Goal: Task Accomplishment & Management: Complete application form

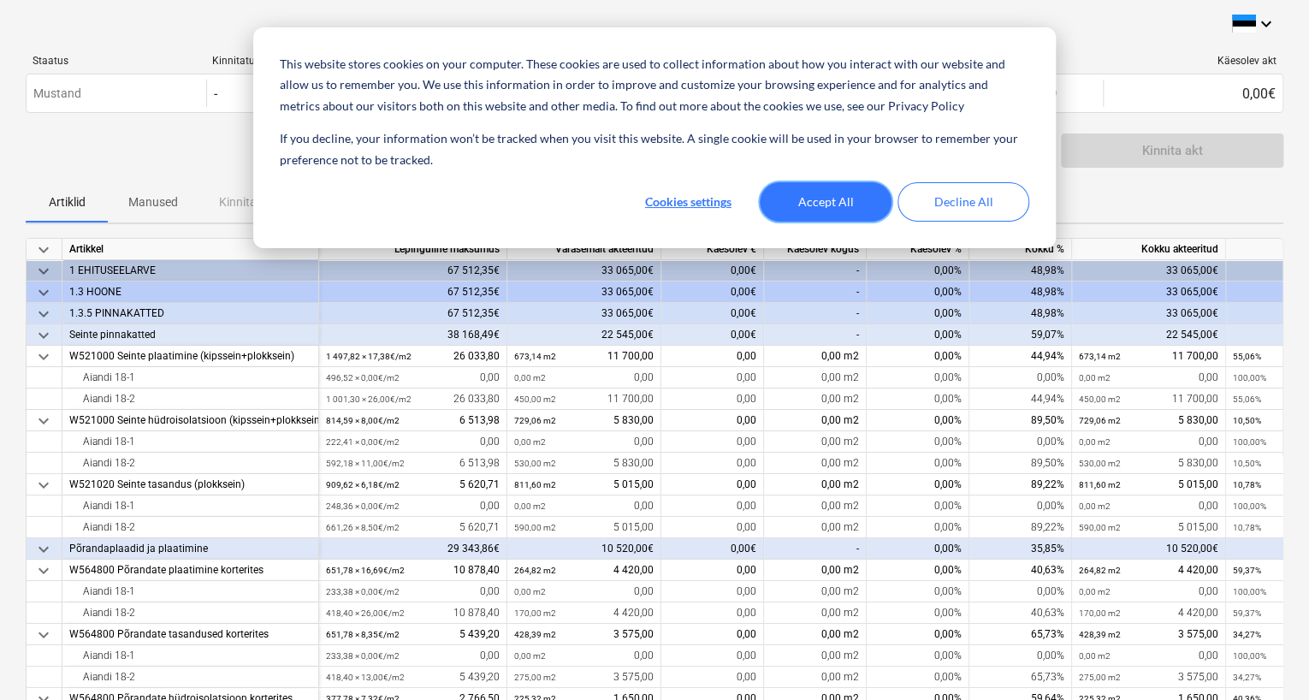
click at [813, 198] on button "Accept All" at bounding box center [826, 201] width 132 height 39
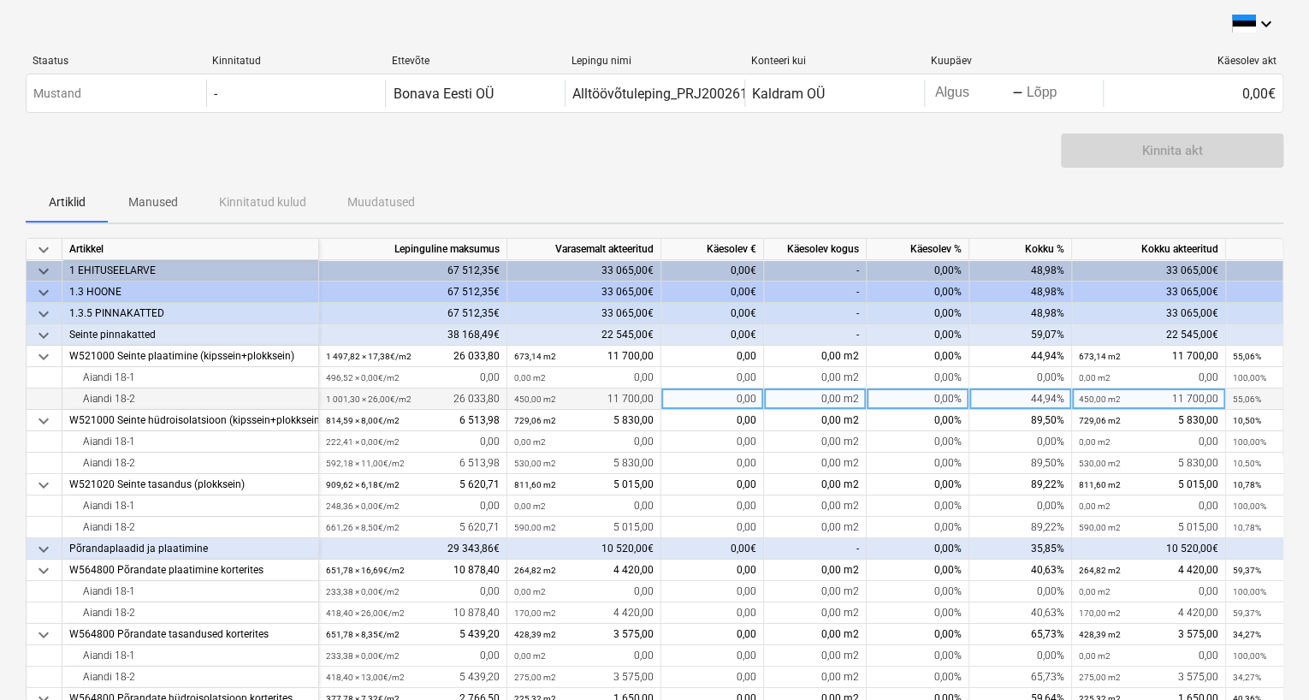
click at [821, 395] on div "0,00 m2" at bounding box center [815, 398] width 103 height 21
click at [736, 400] on div "0,00" at bounding box center [712, 398] width 103 height 21
type input "450"
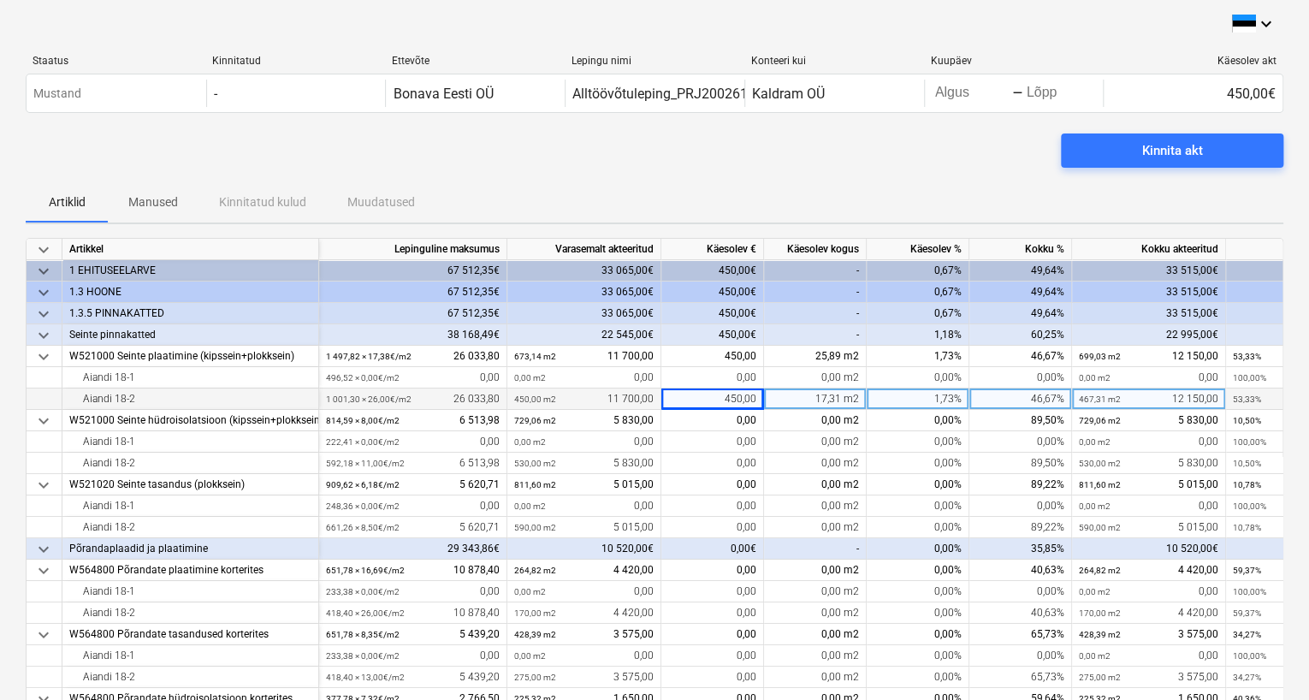
click at [807, 399] on div "17,31 m2" at bounding box center [815, 398] width 103 height 21
type input "450"
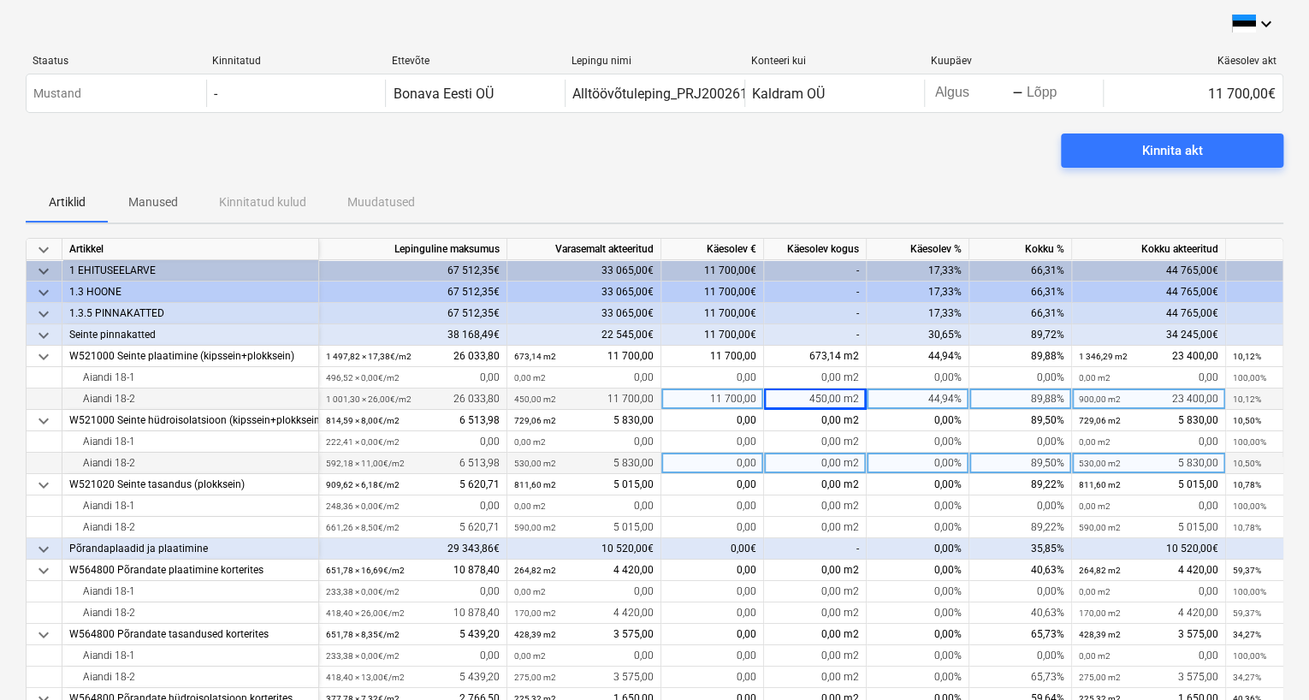
click at [830, 465] on div "0,00 m2" at bounding box center [815, 462] width 103 height 21
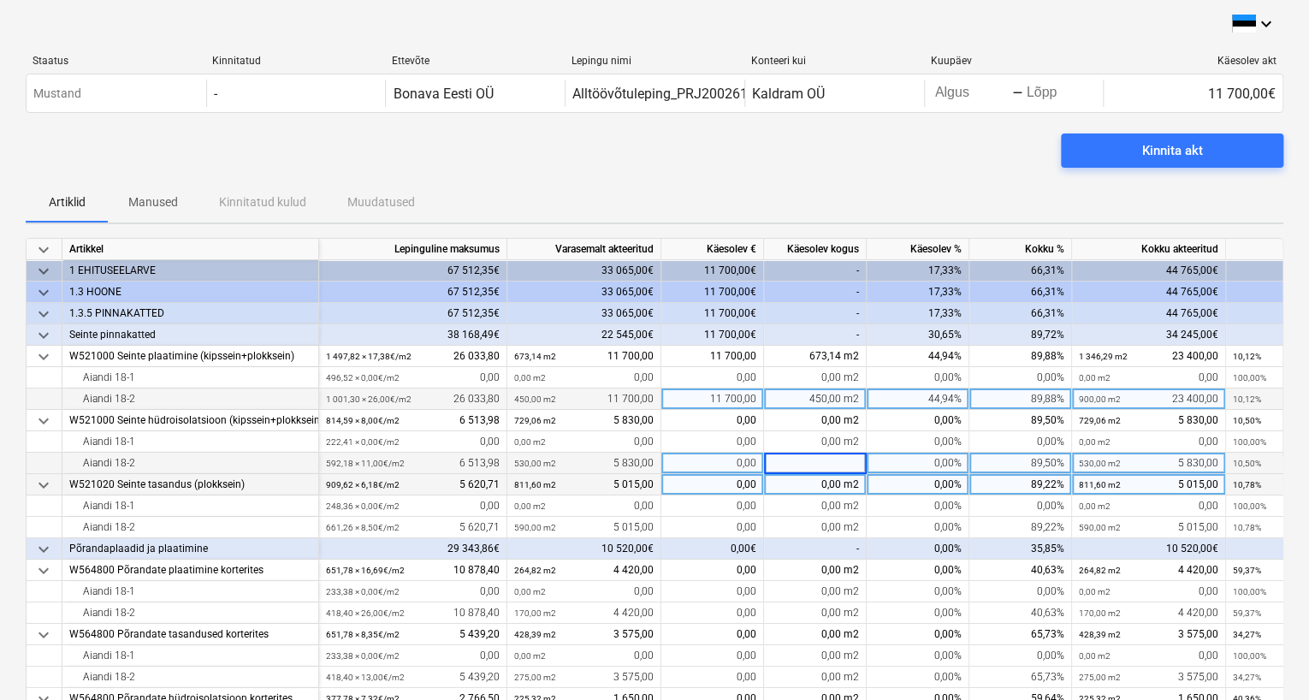
type input "0"
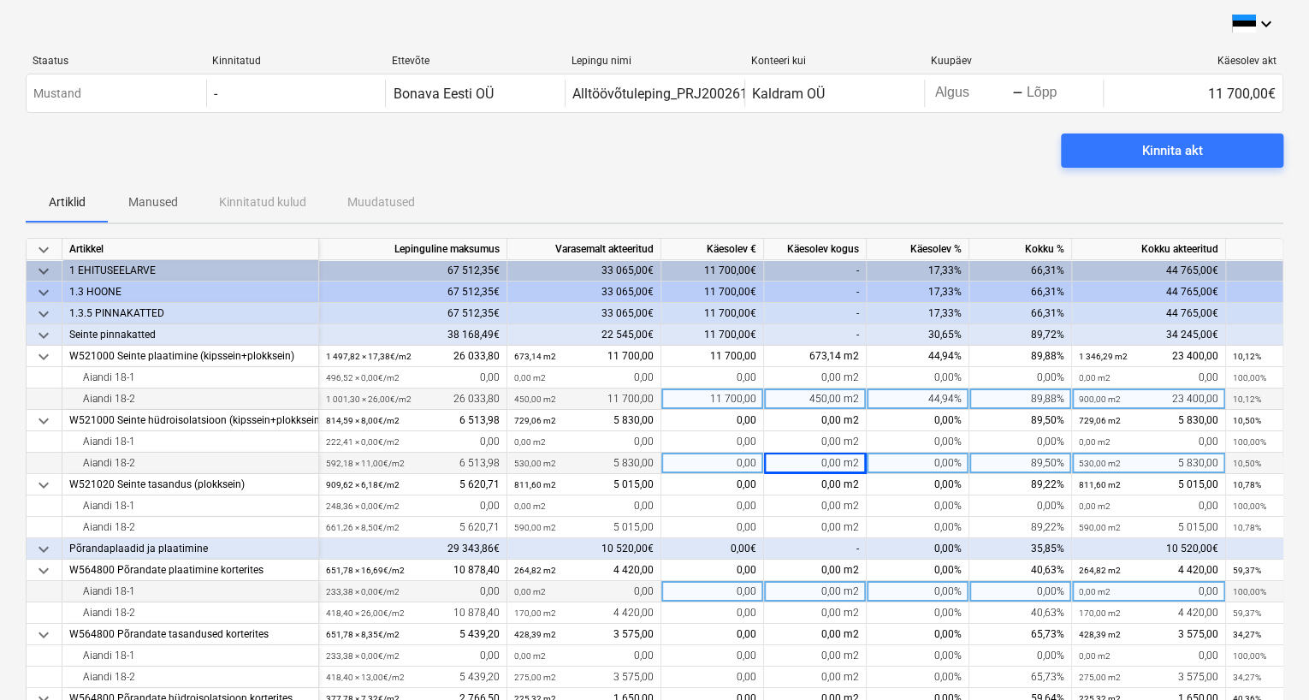
click at [817, 589] on div "0,00 m2" at bounding box center [815, 591] width 103 height 21
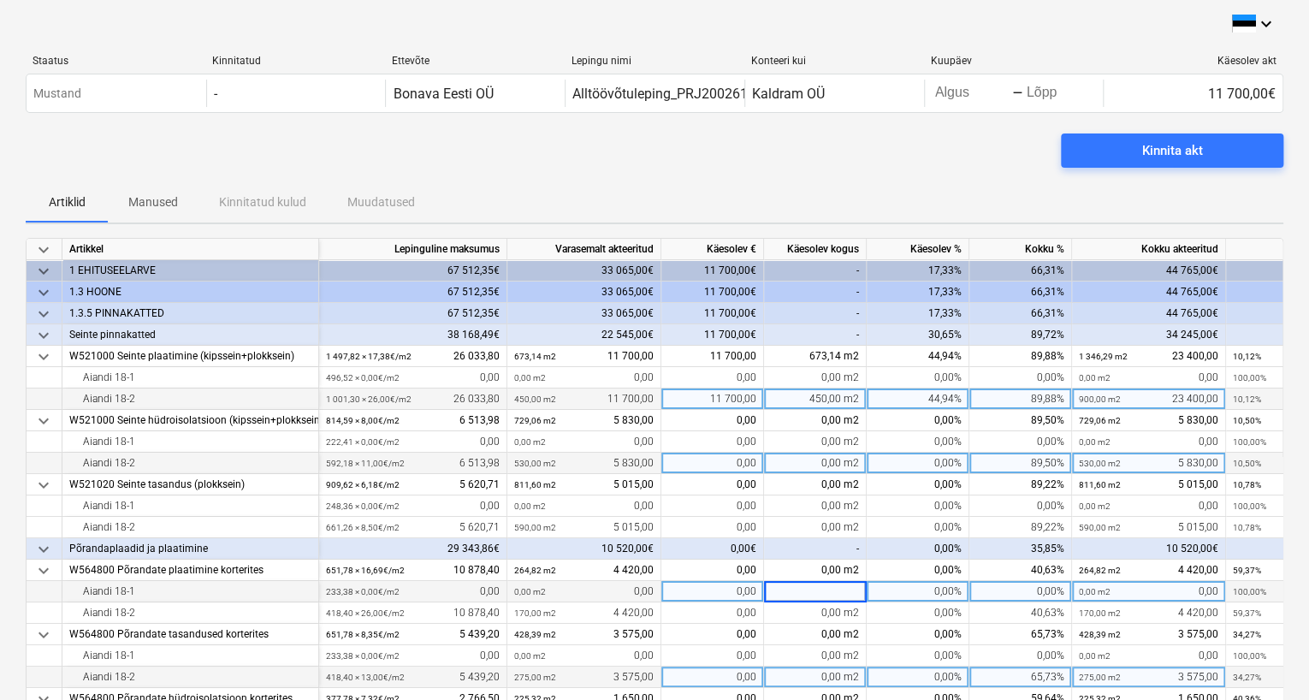
scroll to position [228, 0]
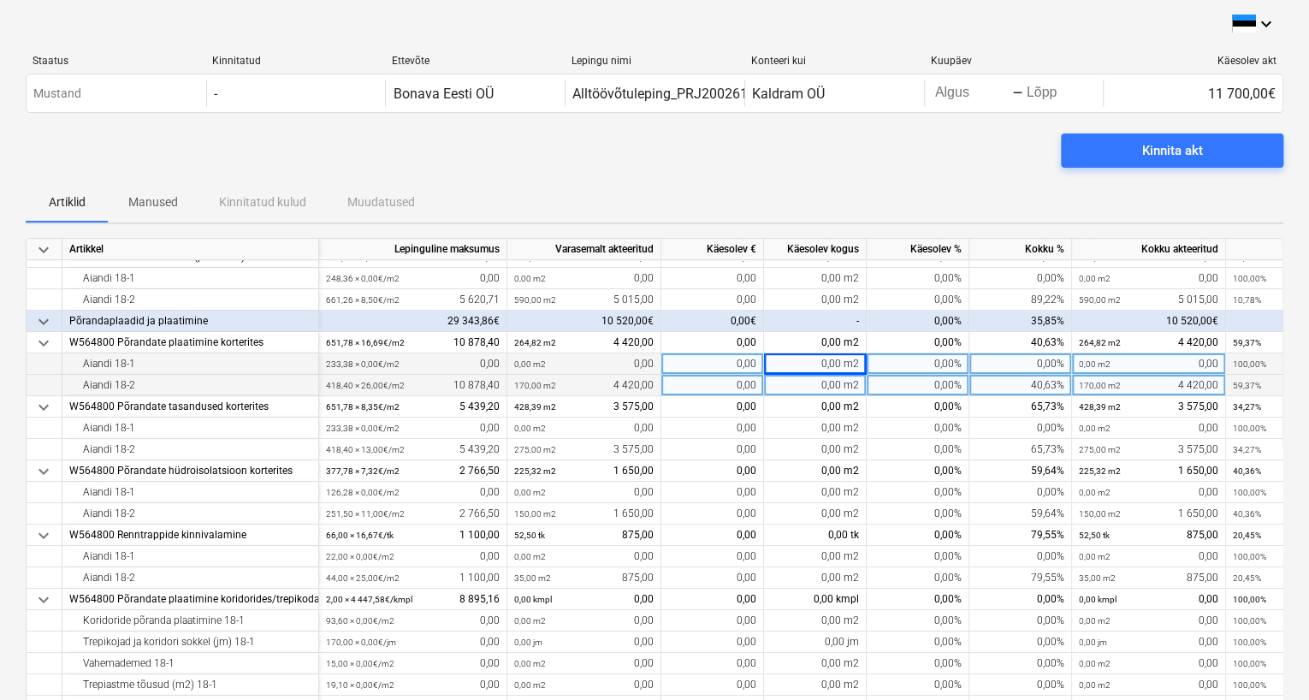
click at [827, 383] on div "0,00 m2" at bounding box center [815, 385] width 103 height 21
type input "170"
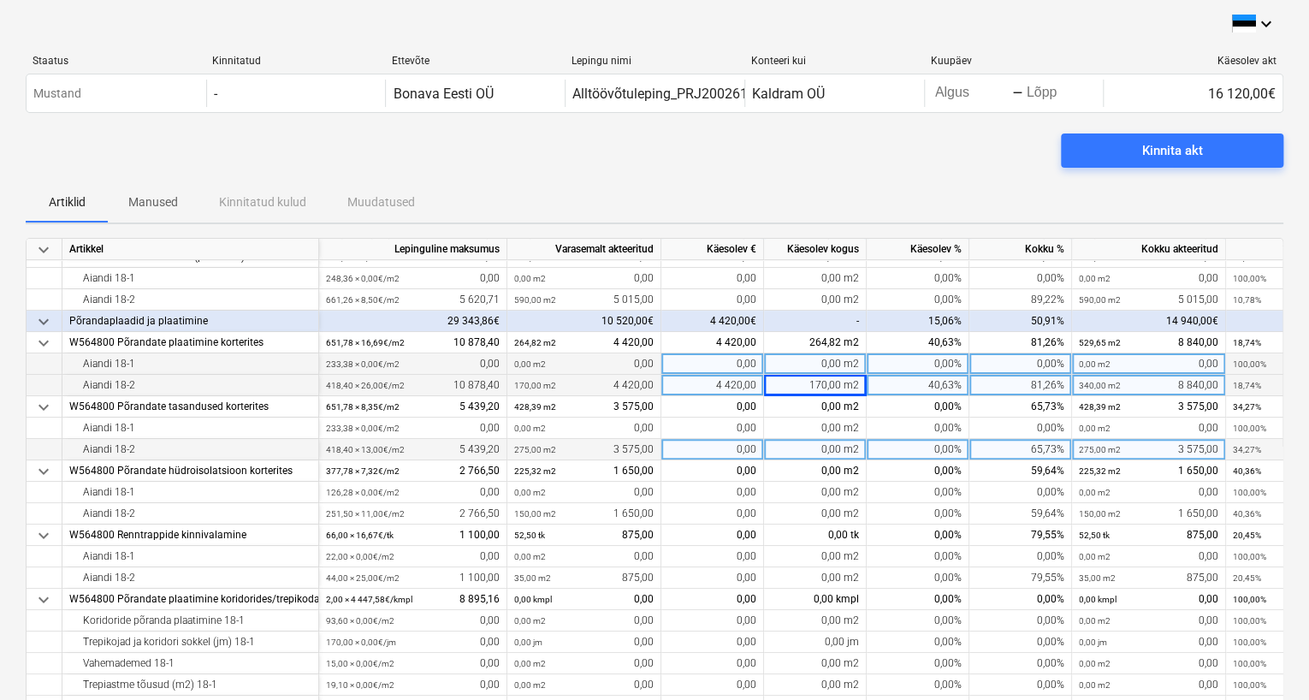
click at [824, 446] on div "0,00 m2" at bounding box center [815, 449] width 103 height 21
type input "100"
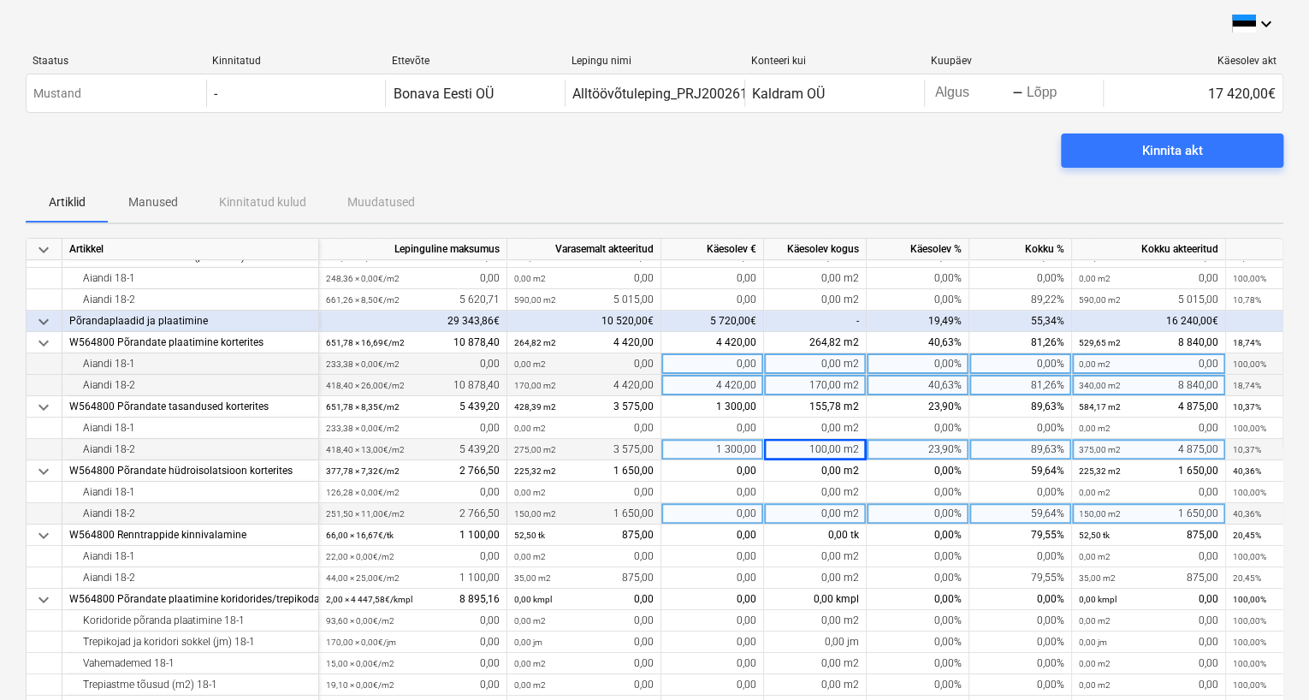
click at [828, 511] on div "0,00 m2" at bounding box center [815, 513] width 103 height 21
type input "50"
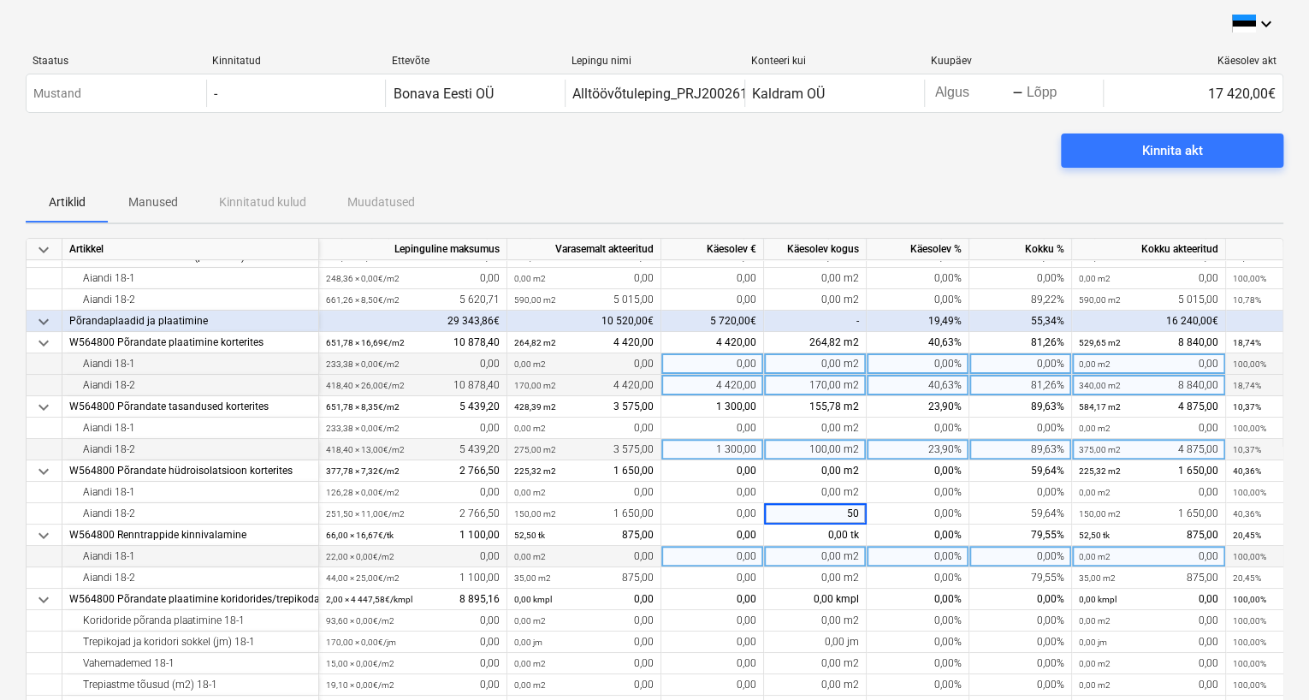
click at [829, 554] on div "0,00 m2" at bounding box center [815, 556] width 103 height 21
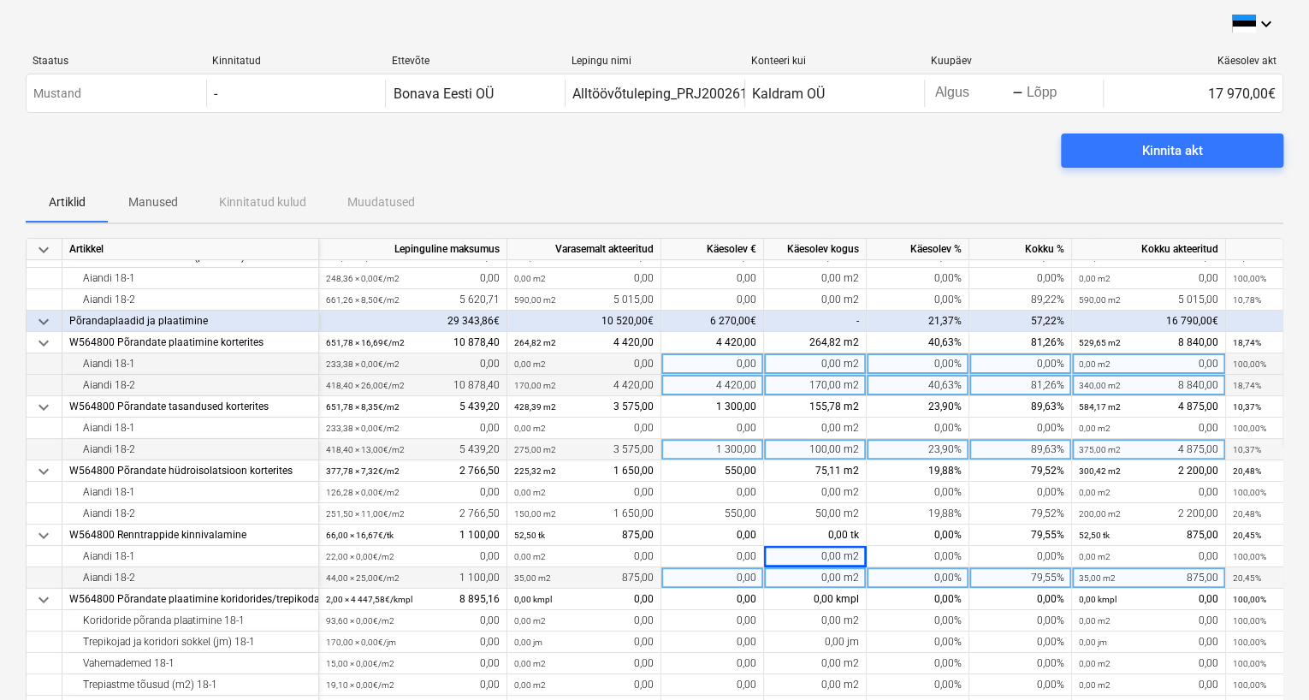
click at [829, 577] on div "0,00 m2" at bounding box center [815, 577] width 103 height 21
type input "5"
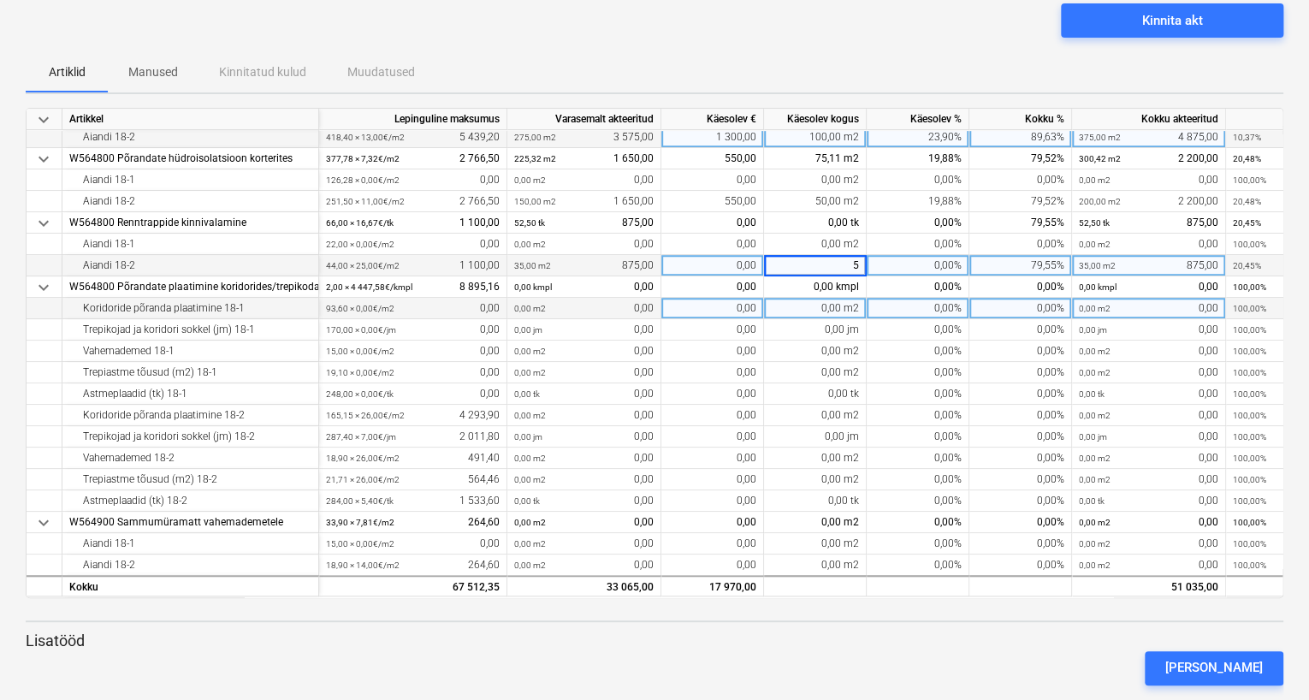
scroll to position [156, 0]
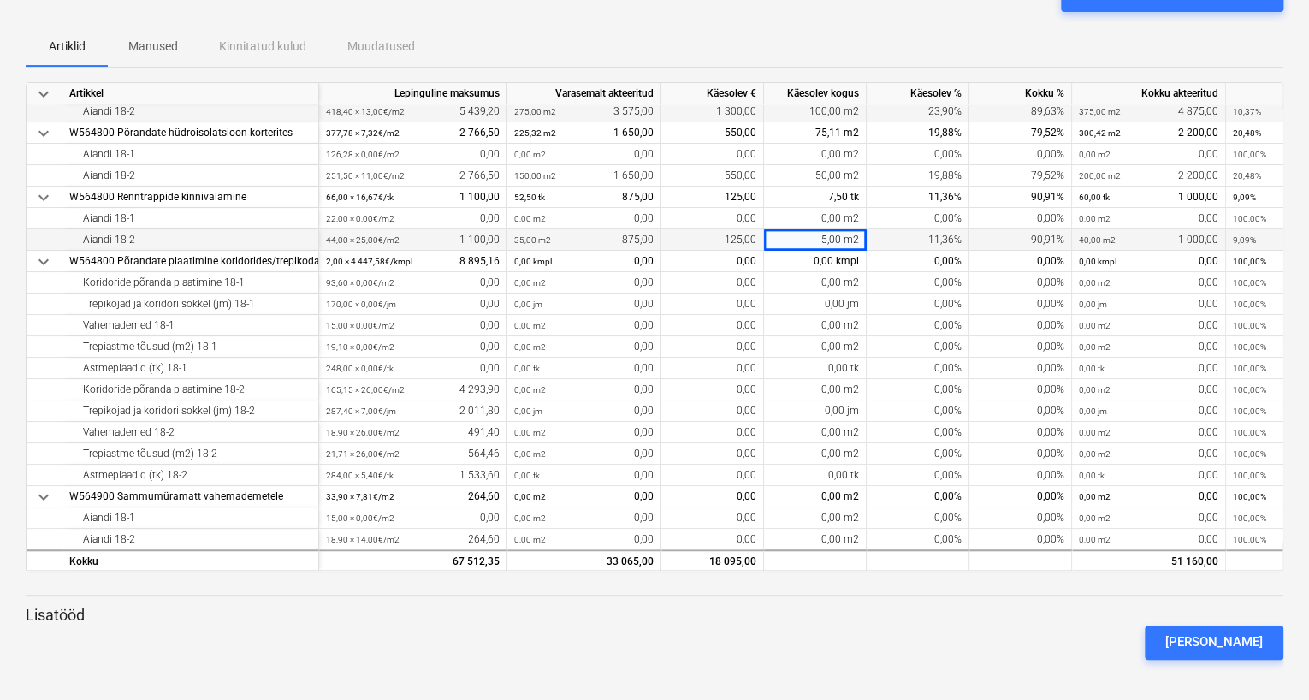
click at [777, 620] on div "[PERSON_NAME]" at bounding box center [654, 642] width 1271 height 48
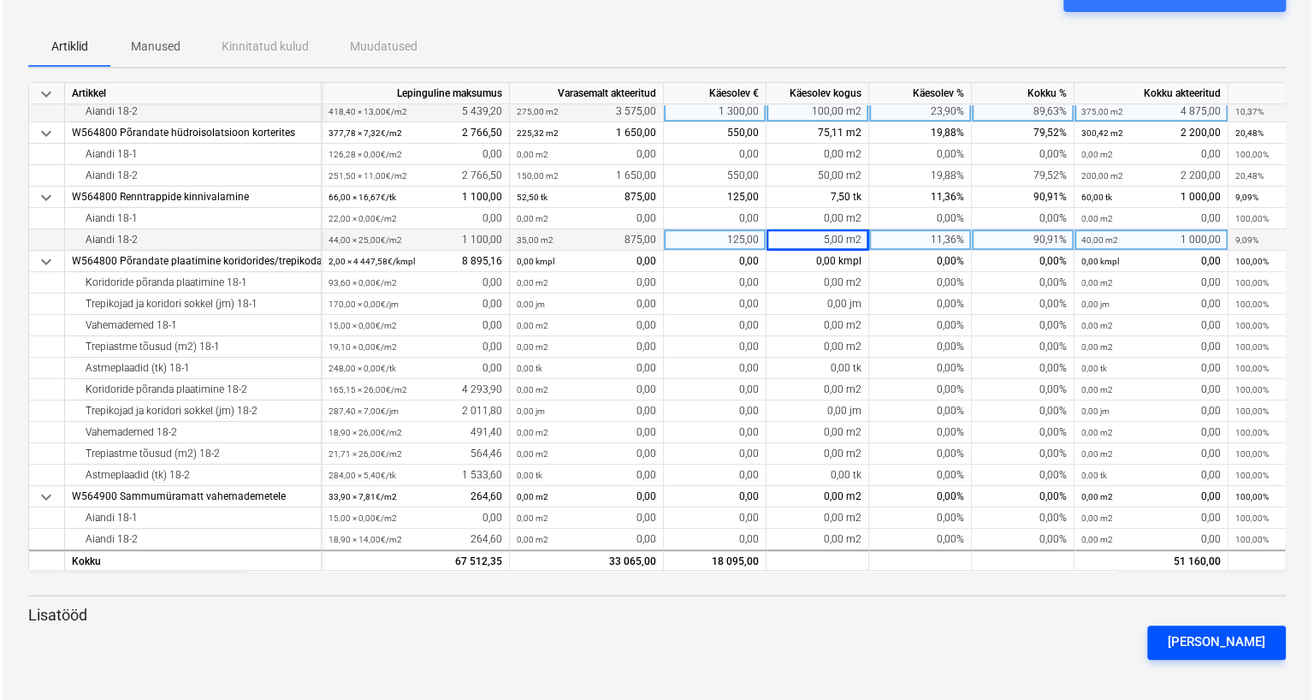
scroll to position [0, 0]
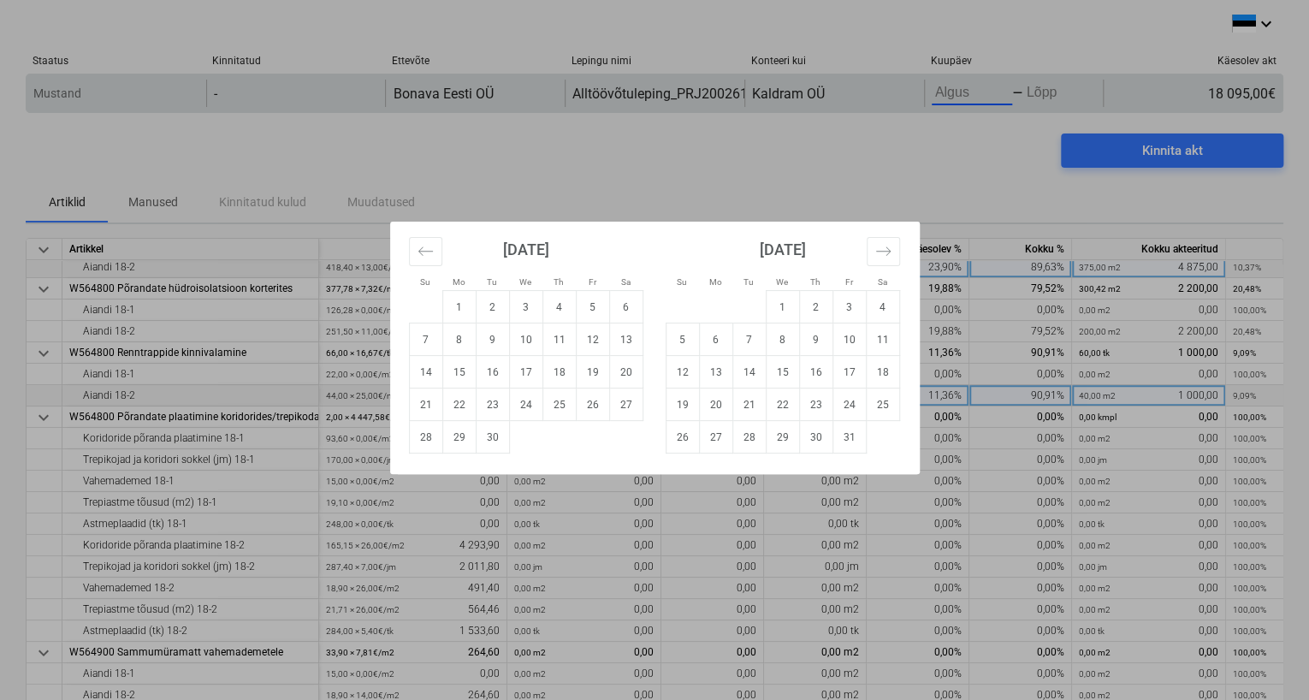
click at [937, 86] on body "This website stores cookies on your computer. These cookies are used to collect…" at bounding box center [654, 350] width 1309 height 700
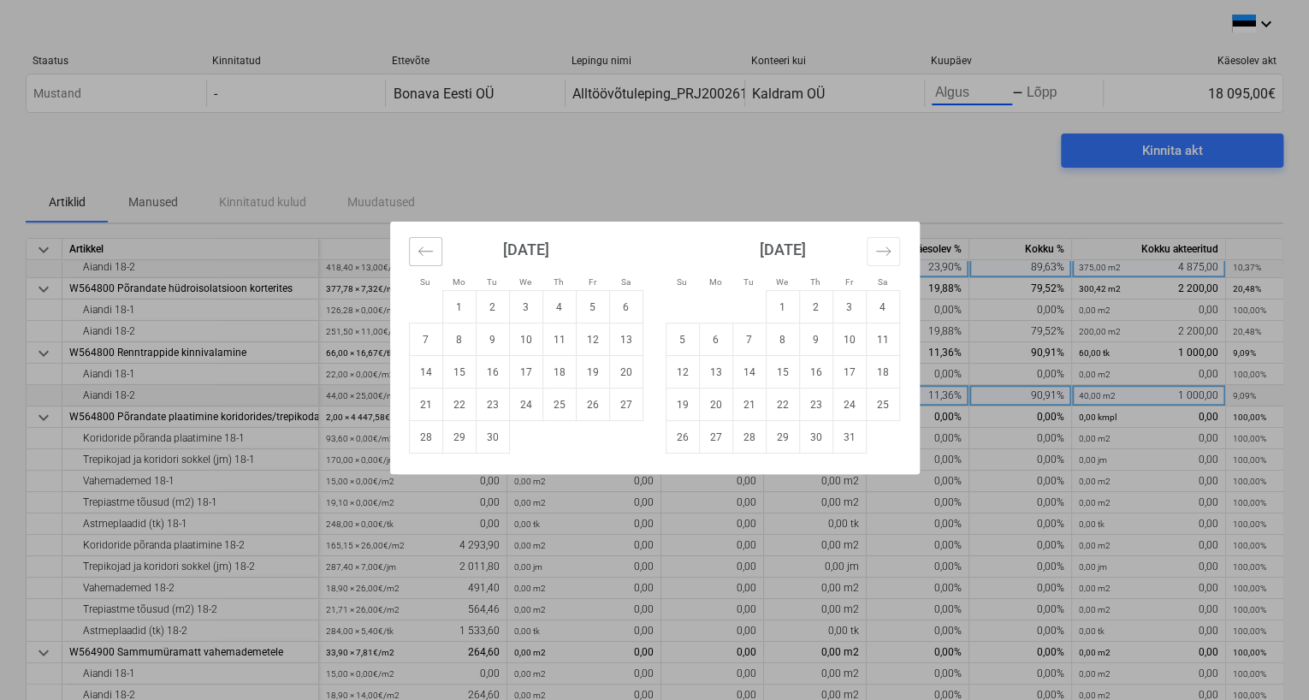
click at [423, 250] on icon "Move backward to switch to the previous month." at bounding box center [425, 251] width 16 height 16
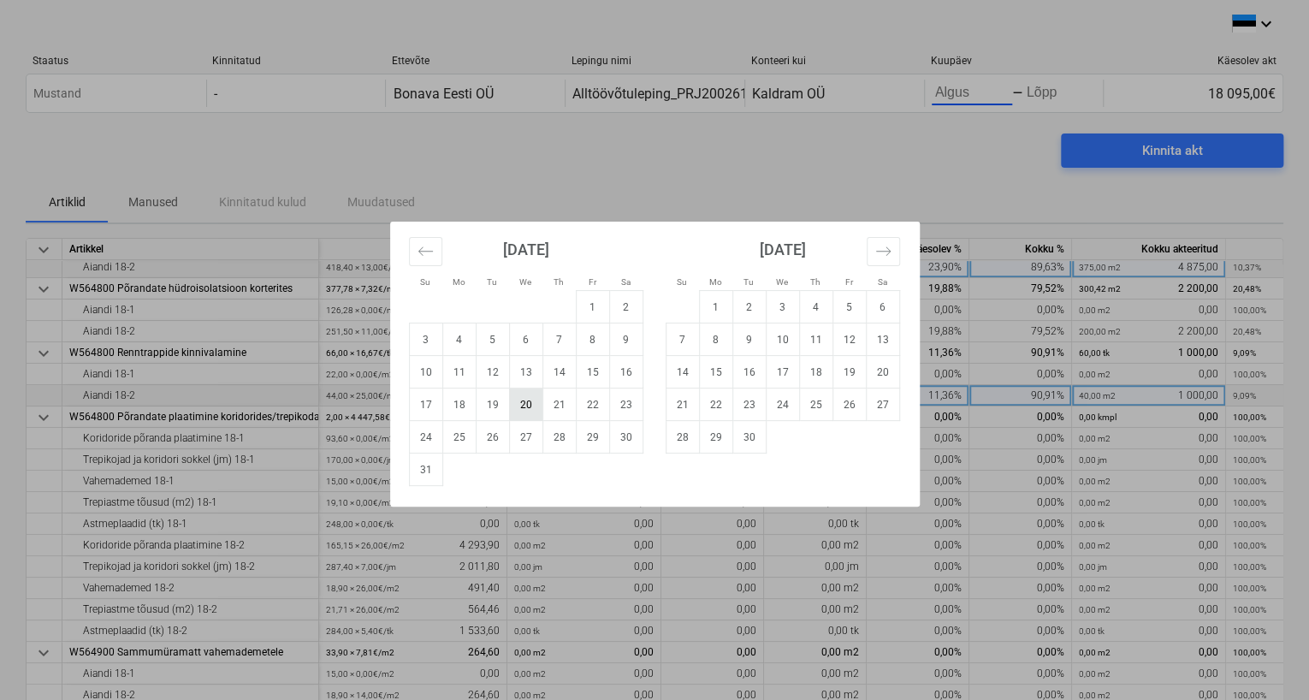
click at [521, 398] on td "20" at bounding box center [525, 404] width 33 height 33
type input "[DATE]"
click at [526, 395] on td "20" at bounding box center [525, 404] width 33 height 33
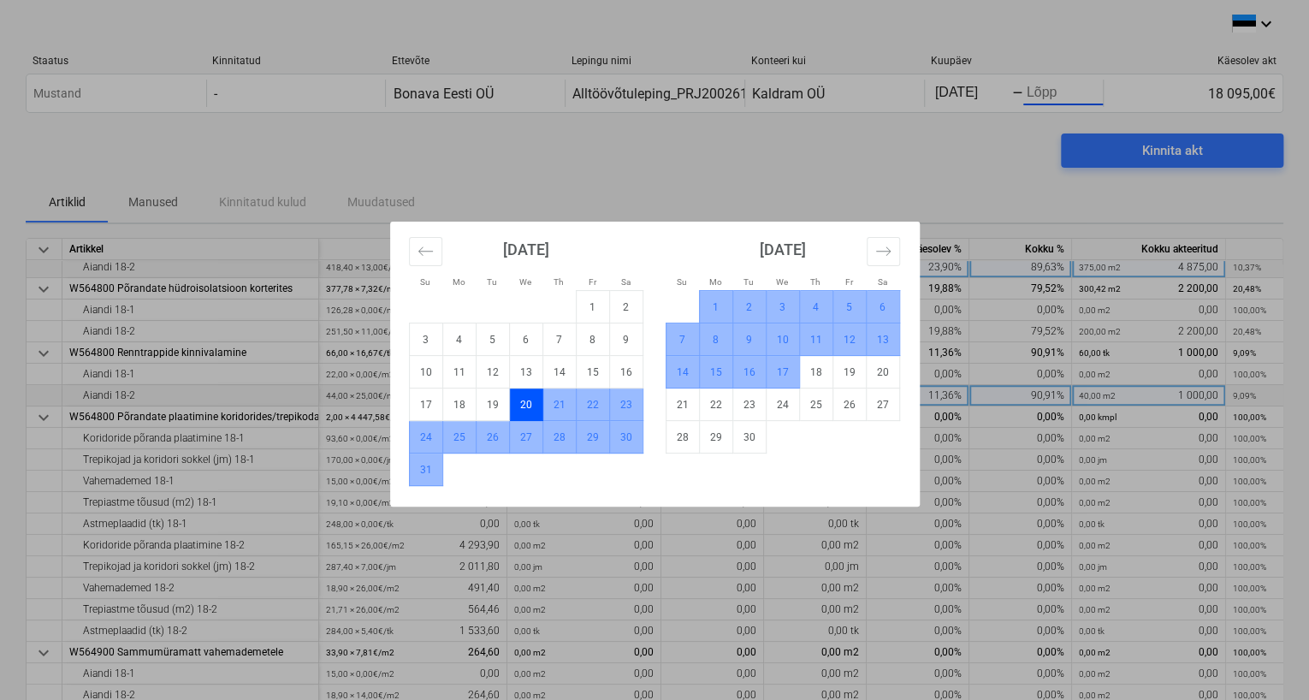
click at [773, 377] on td "17" at bounding box center [782, 372] width 33 height 33
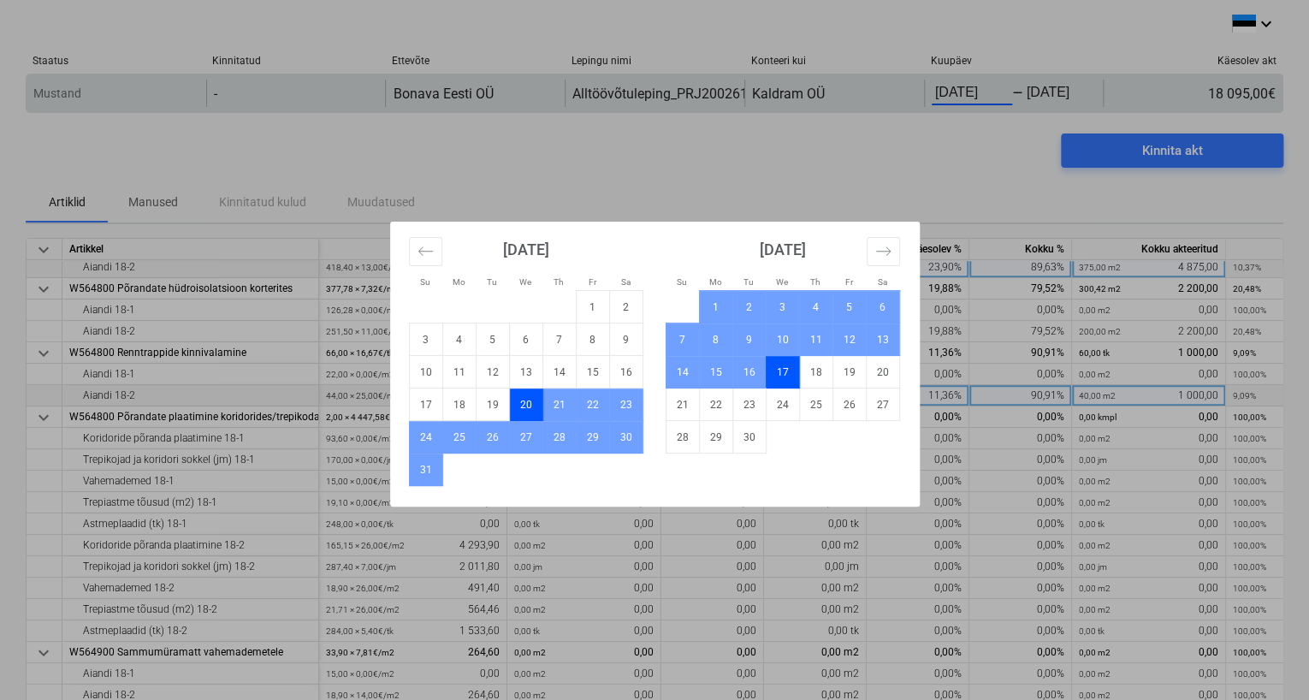
click at [985, 94] on body "This website stores cookies on your computer. These cookies are used to collect…" at bounding box center [654, 350] width 1309 height 700
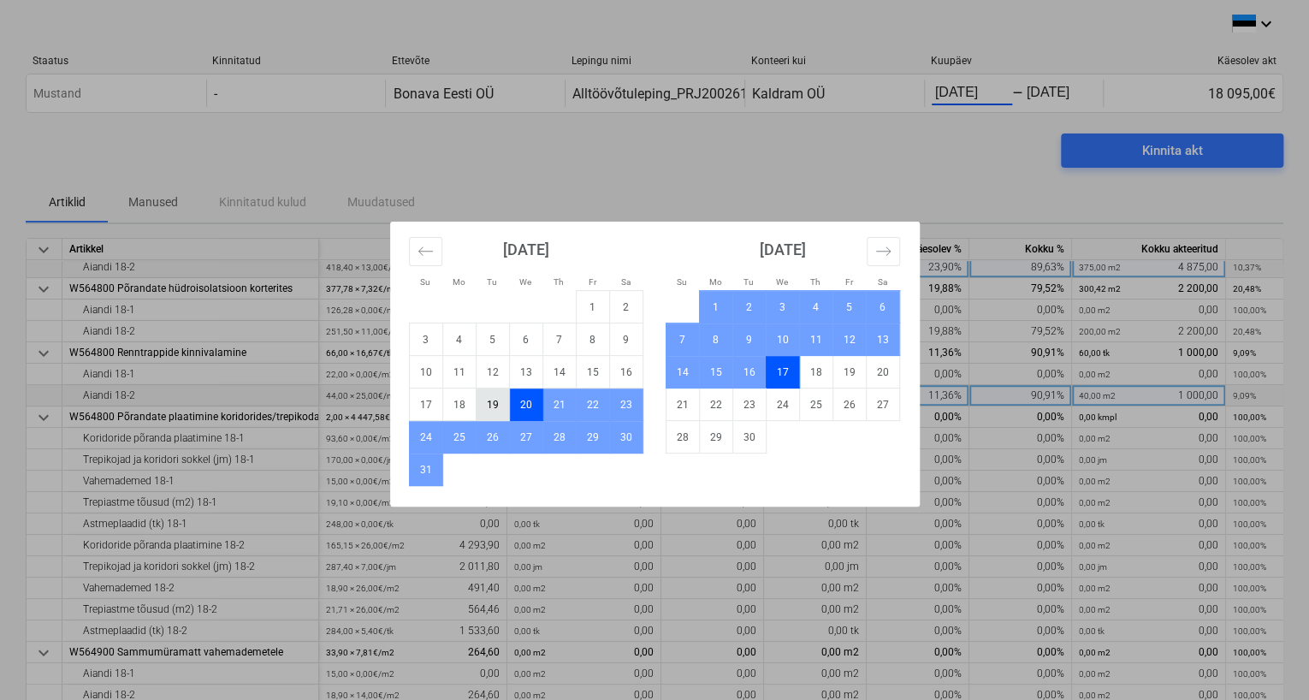
click at [493, 401] on td "19" at bounding box center [492, 404] width 33 height 33
type input "[DATE]"
click at [794, 377] on td "17" at bounding box center [782, 372] width 33 height 33
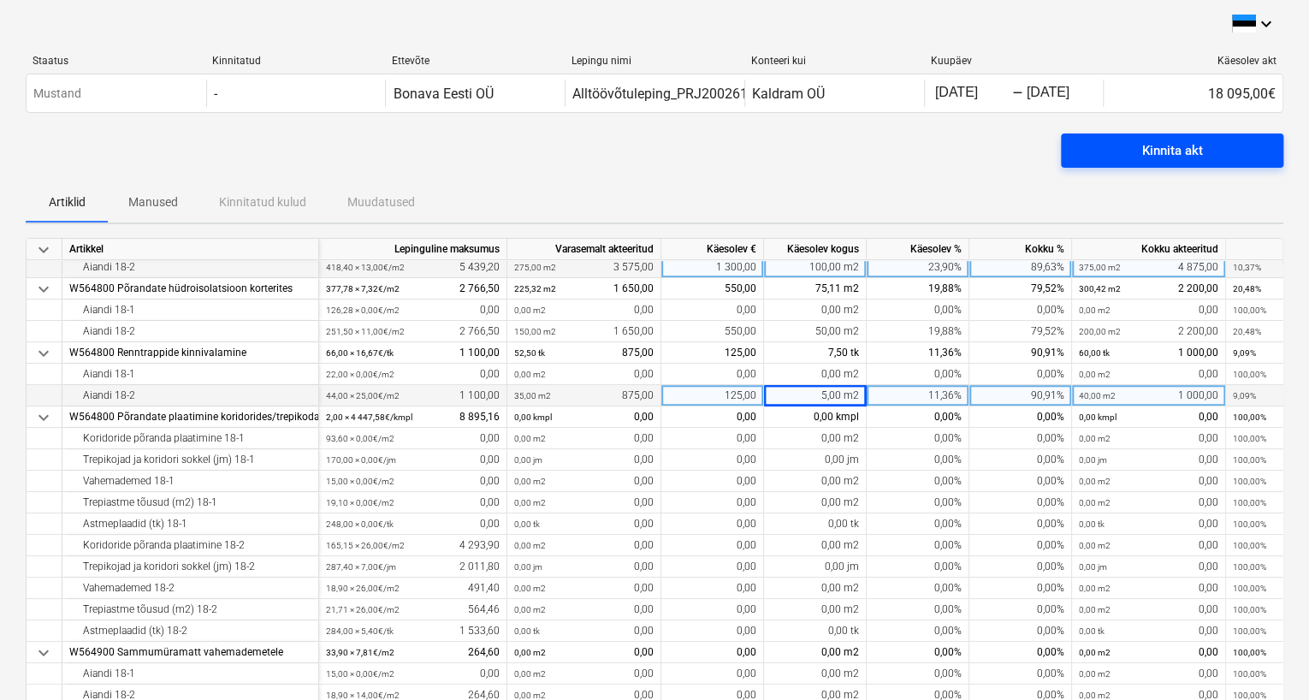
click at [1148, 160] on div "Kinnita akt" at bounding box center [1172, 150] width 61 height 22
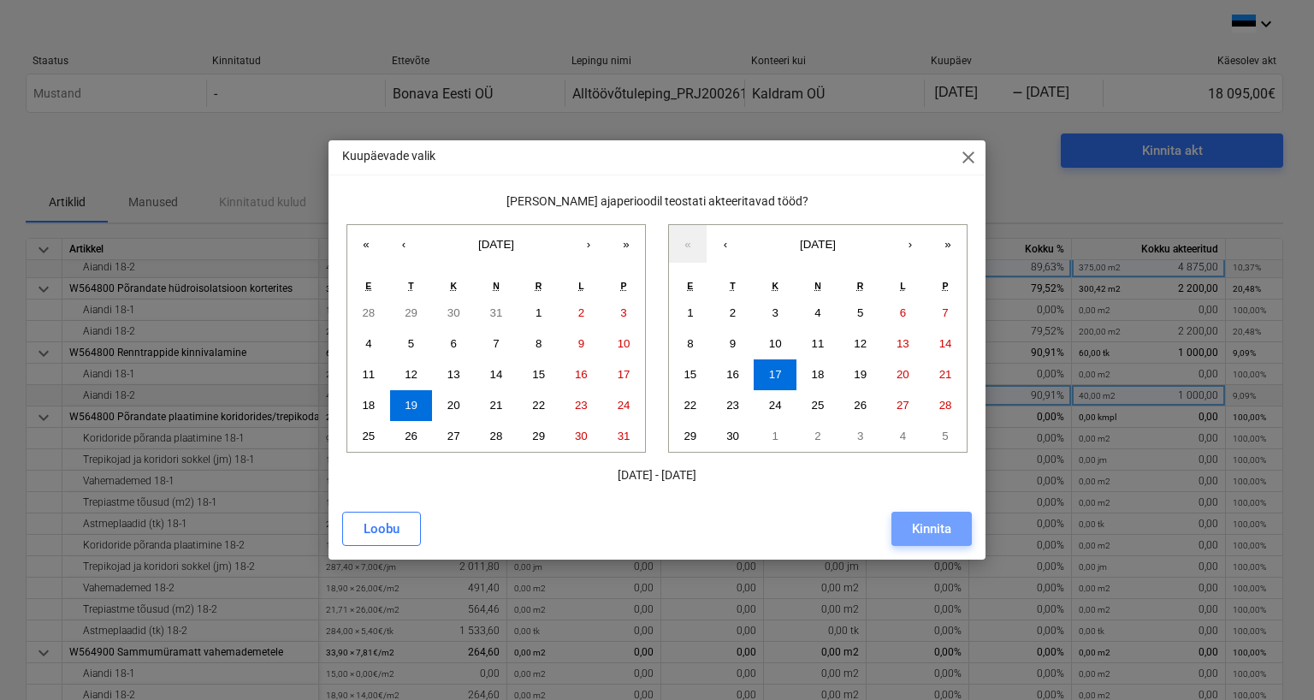
click at [912, 545] on button "Kinnita" at bounding box center [931, 529] width 80 height 34
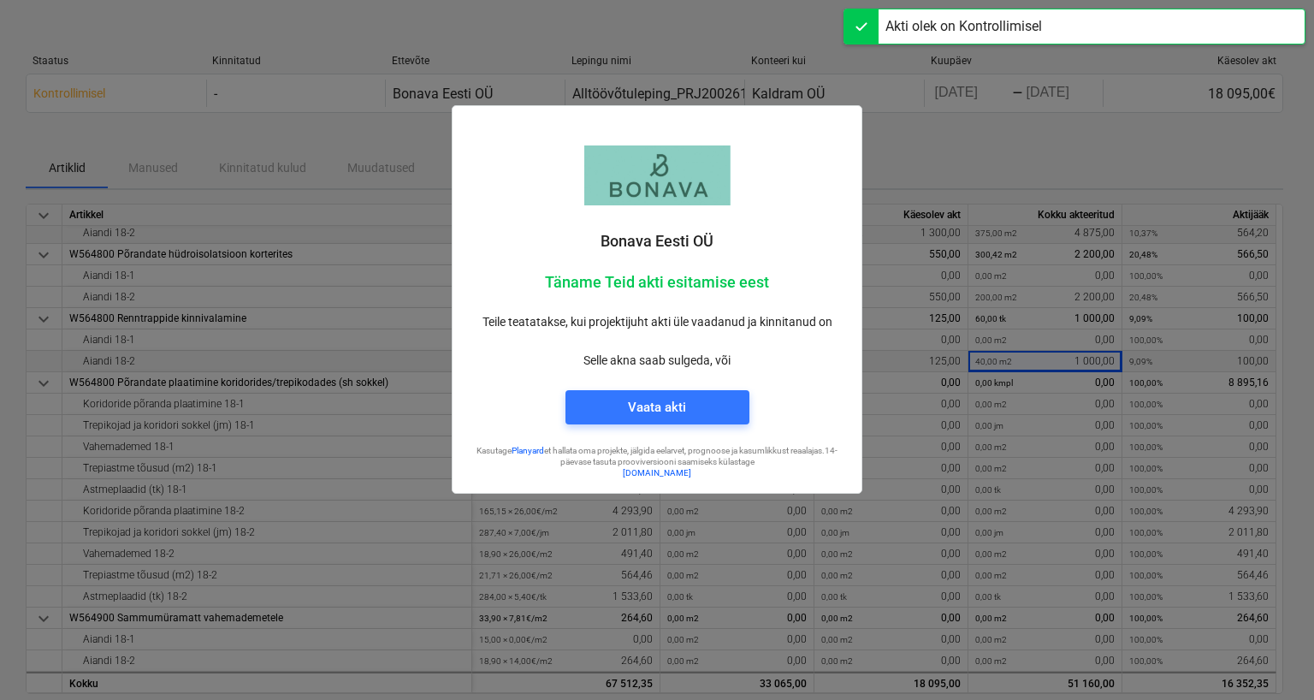
scroll to position [411, 0]
